Goal: Task Accomplishment & Management: Manage account settings

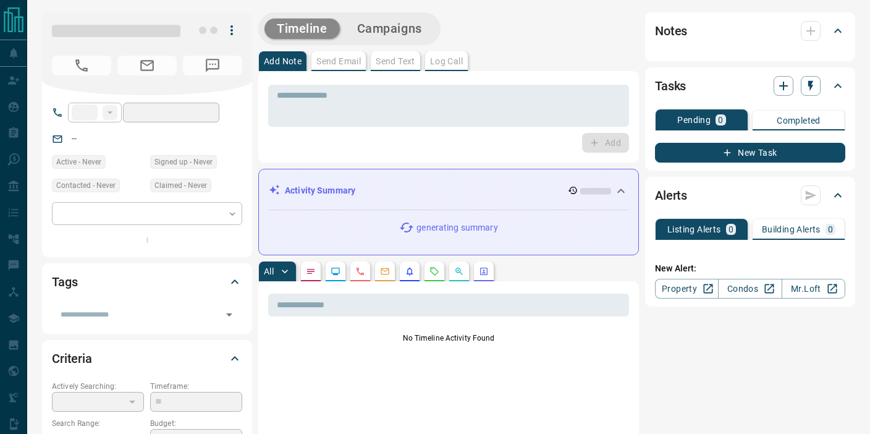
type input "**"
type input "**********"
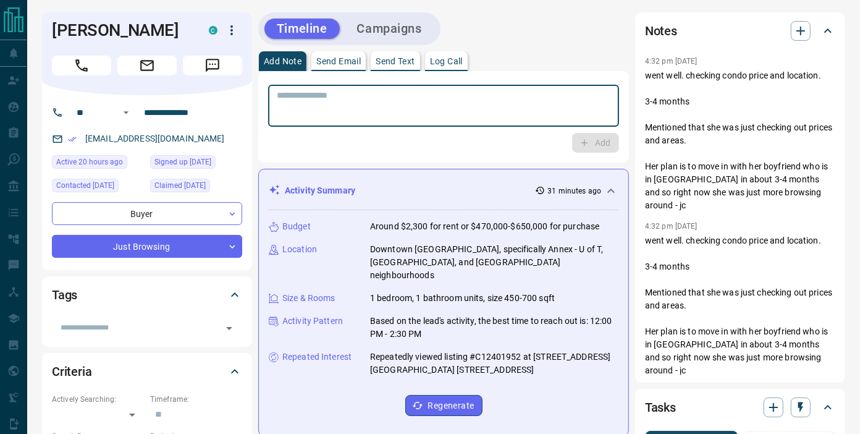
click at [495, 118] on textarea at bounding box center [444, 106] width 334 height 32
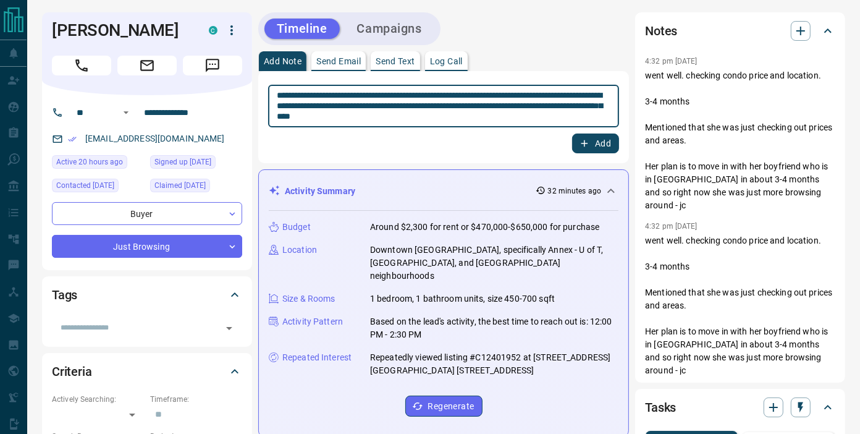
type textarea "**********"
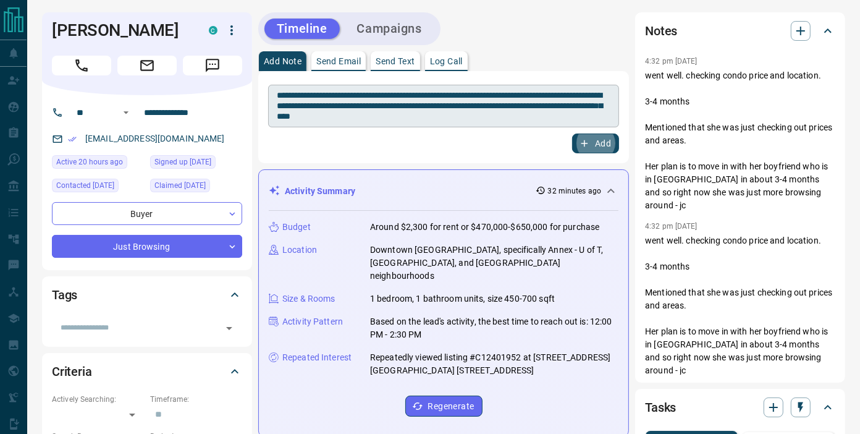
click at [572, 134] on button "Add" at bounding box center [595, 144] width 47 height 20
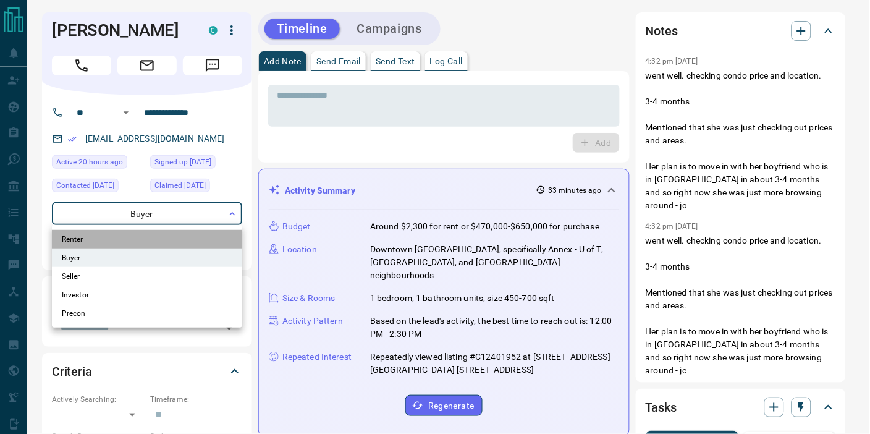
click at [176, 242] on li "Renter" at bounding box center [147, 239] width 190 height 19
type input "**********"
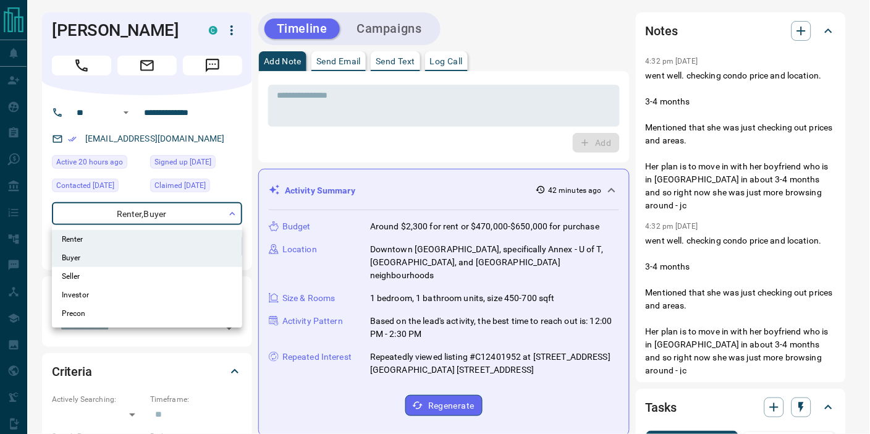
click at [133, 33] on div at bounding box center [435, 217] width 870 height 434
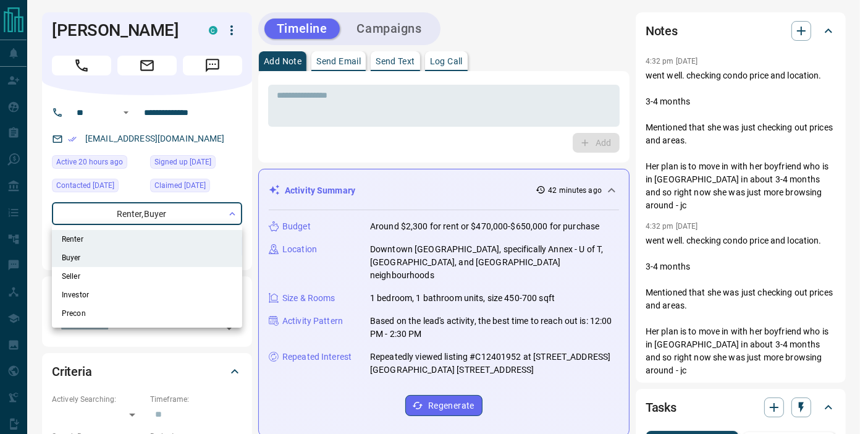
click at [133, 33] on div at bounding box center [430, 217] width 860 height 434
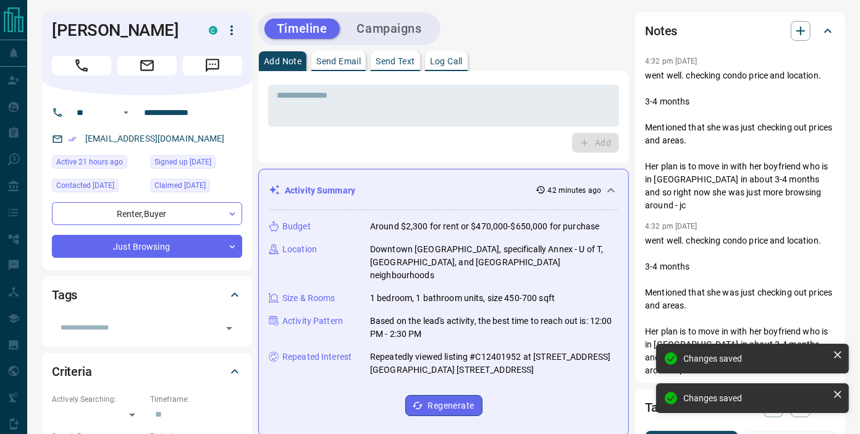
click at [133, 33] on h1 "[PERSON_NAME]" at bounding box center [121, 30] width 138 height 20
copy h1 "[PERSON_NAME]"
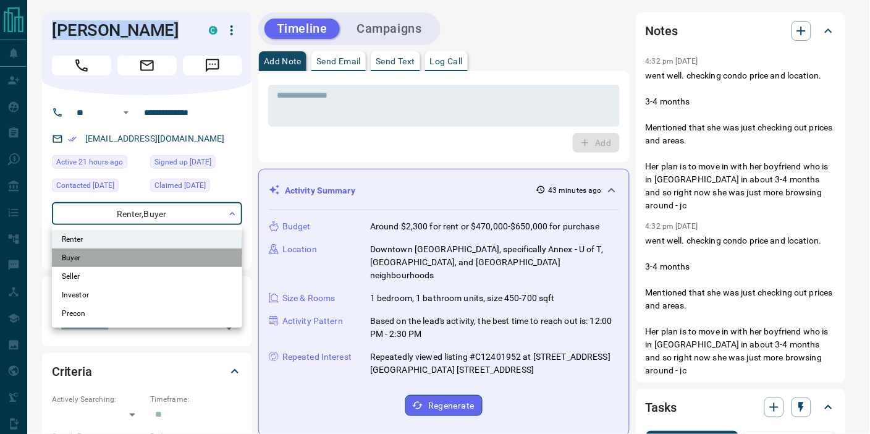
click at [167, 255] on li "Buyer" at bounding box center [147, 257] width 190 height 19
type input "**********"
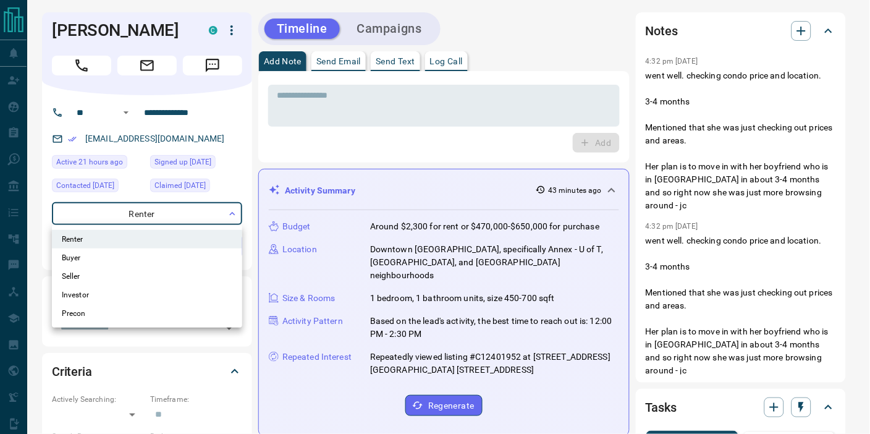
click at [306, 164] on div at bounding box center [435, 217] width 870 height 434
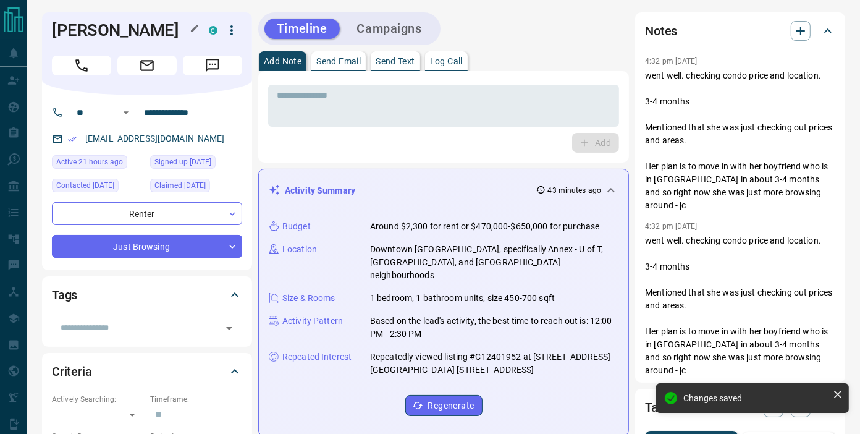
click at [139, 30] on h1 "[PERSON_NAME]" at bounding box center [121, 30] width 138 height 20
copy div "[PERSON_NAME] C"
click at [139, 30] on h1 "[PERSON_NAME]" at bounding box center [121, 30] width 138 height 20
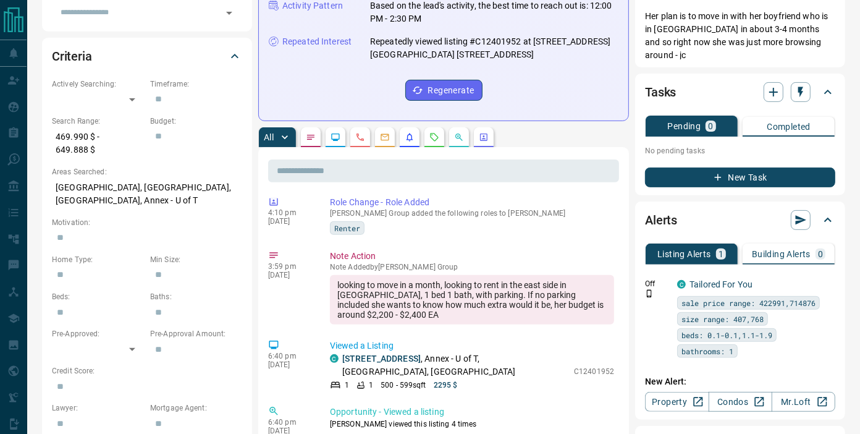
scroll to position [114, 0]
click at [396, 286] on div "looking to move in a month, looking to rent in the east side in [GEOGRAPHIC_DAT…" at bounding box center [472, 298] width 284 height 49
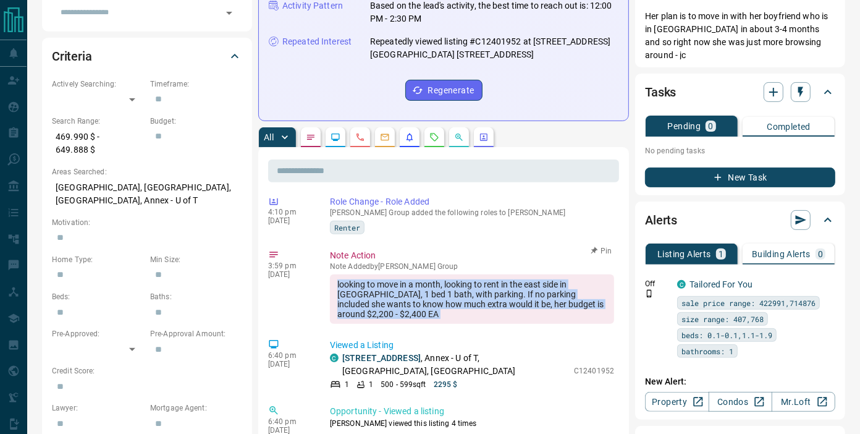
click at [396, 286] on div "looking to move in a month, looking to rent in the east side in [GEOGRAPHIC_DAT…" at bounding box center [472, 298] width 284 height 49
copy div "looking to move in a month, looking to rent in the east side in [GEOGRAPHIC_DAT…"
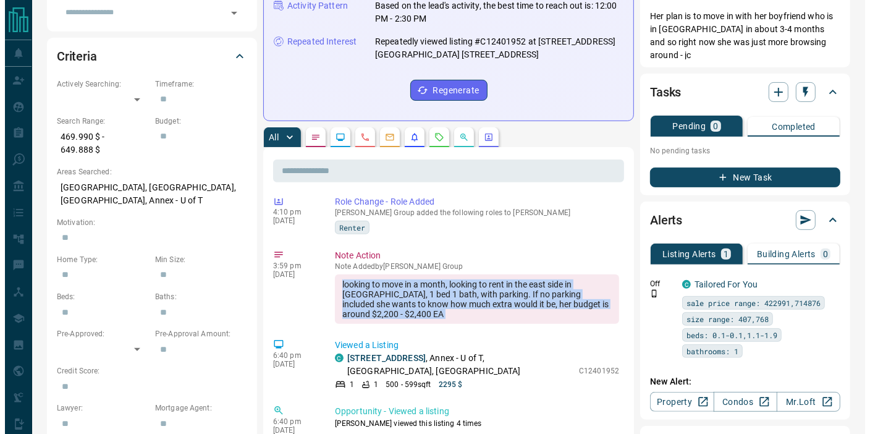
scroll to position [0, 0]
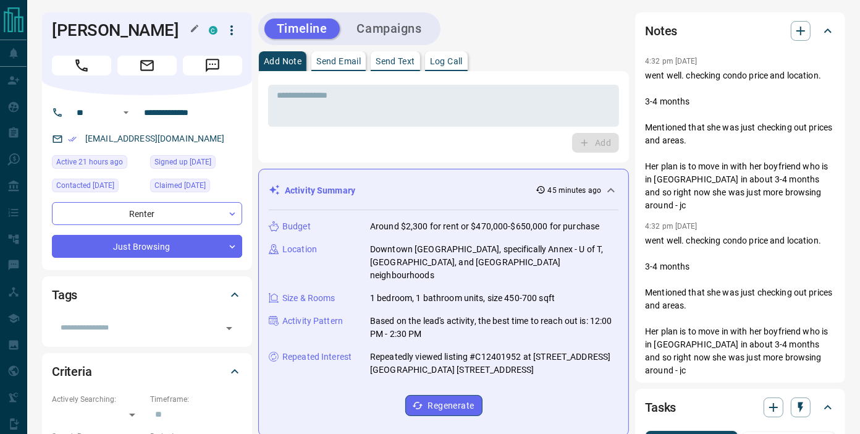
click at [150, 34] on h1 "[PERSON_NAME]" at bounding box center [121, 30] width 138 height 20
copy div "[PERSON_NAME] C"
click at [150, 34] on h1 "[PERSON_NAME]" at bounding box center [121, 30] width 138 height 20
click at [236, 39] on button "button" at bounding box center [231, 30] width 21 height 21
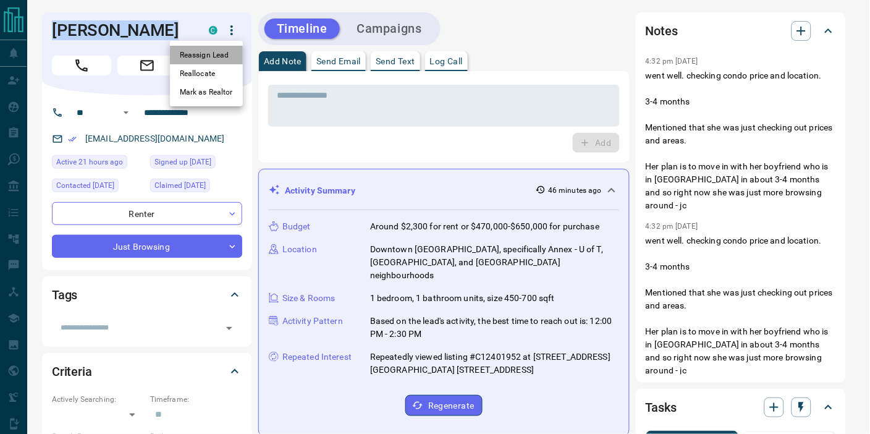
click at [216, 53] on li "Reassign Lead" at bounding box center [206, 55] width 73 height 19
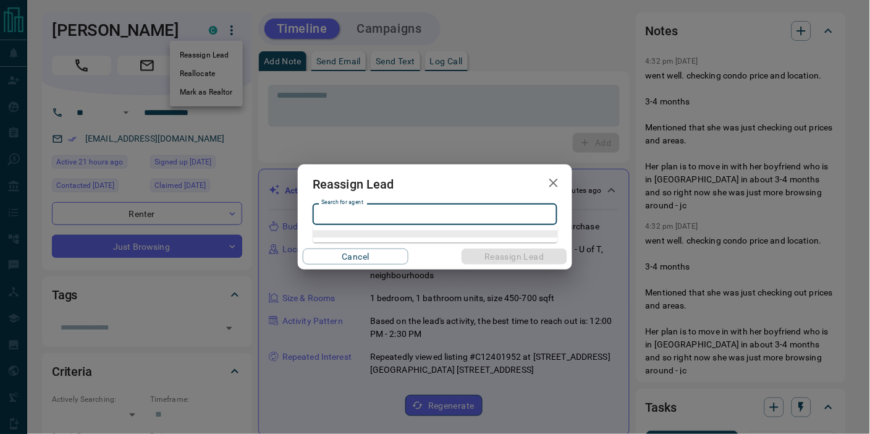
click at [410, 214] on input "Search for agent" at bounding box center [434, 215] width 236 height 14
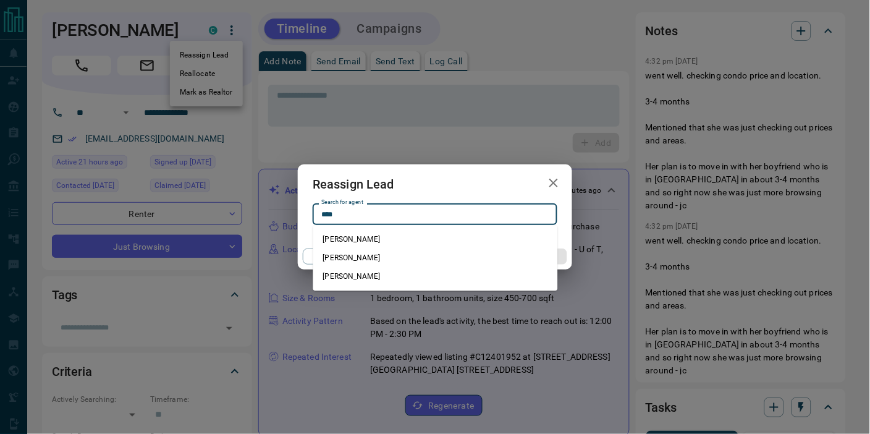
click at [409, 233] on li "[PERSON_NAME]" at bounding box center [435, 239] width 245 height 19
type input "**********"
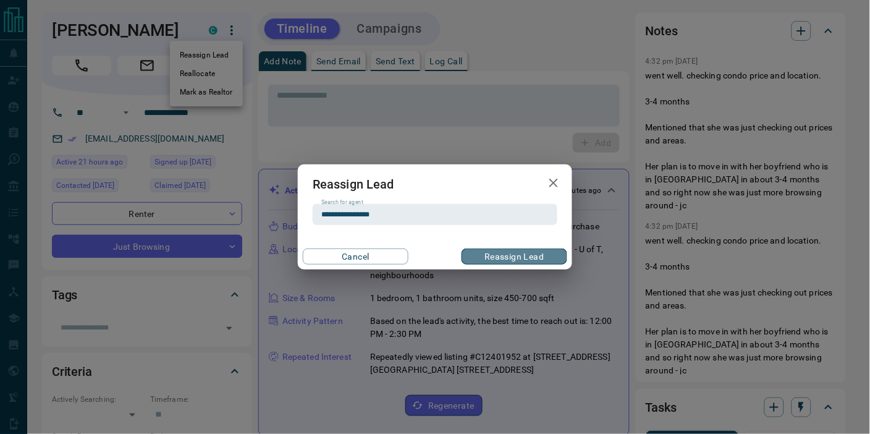
click at [497, 248] on button "Reassign Lead" at bounding box center [515, 256] width 106 height 16
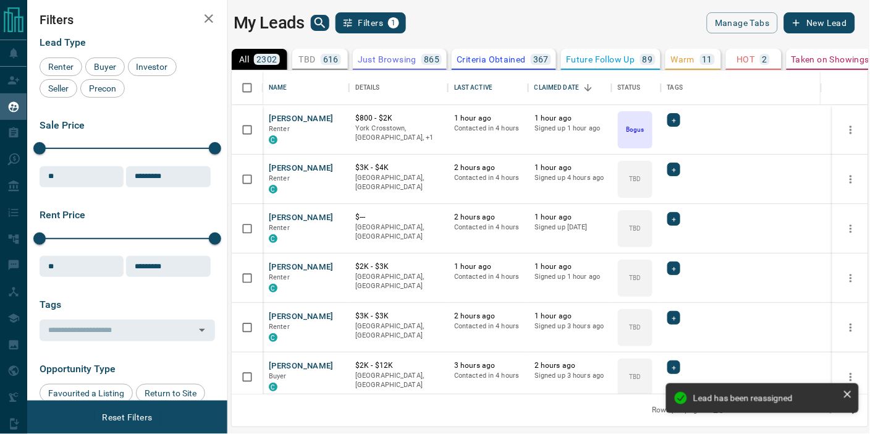
scroll to position [11, 11]
